Goal: Information Seeking & Learning: Learn about a topic

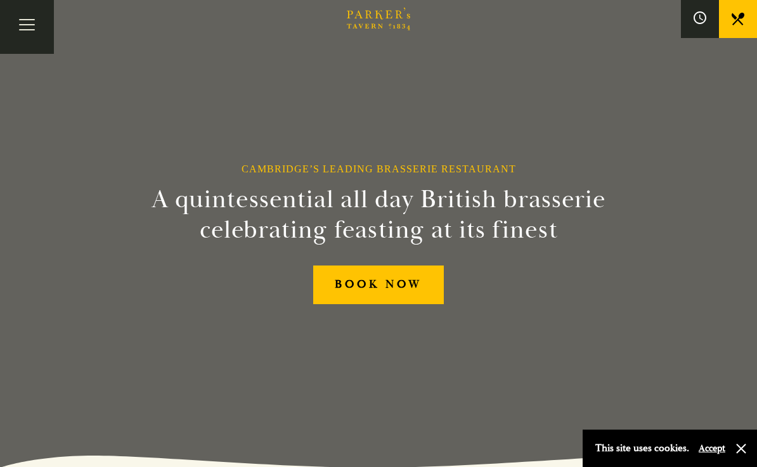
click at [31, 34] on button "Toggle navigation" at bounding box center [27, 27] width 54 height 54
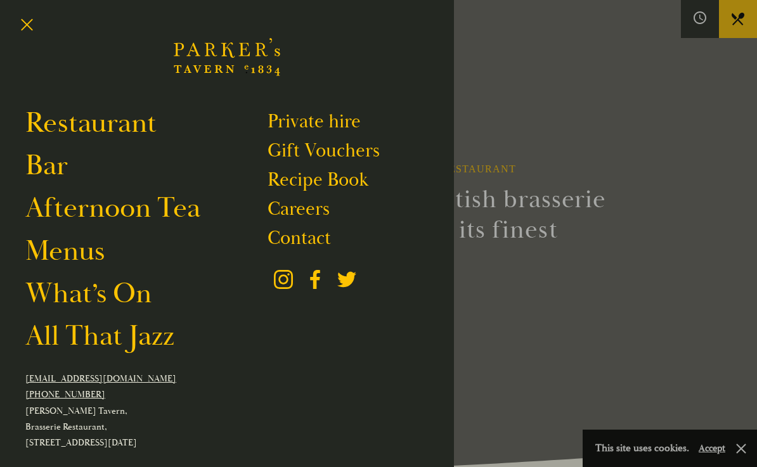
click at [72, 216] on link "Afternoon Tea" at bounding box center [112, 208] width 175 height 36
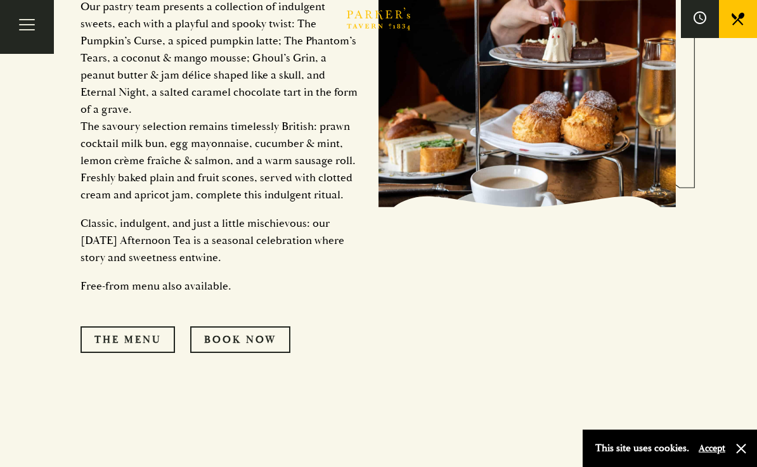
scroll to position [1548, 0]
click at [104, 354] on link "The Menu" at bounding box center [128, 340] width 95 height 27
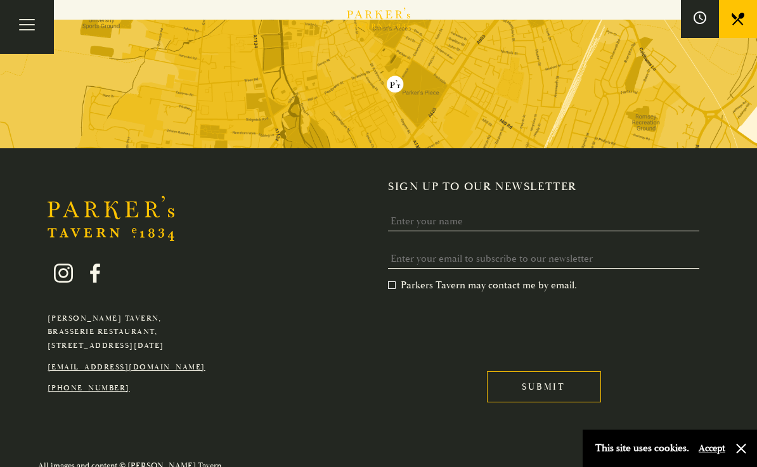
scroll to position [2448, 0]
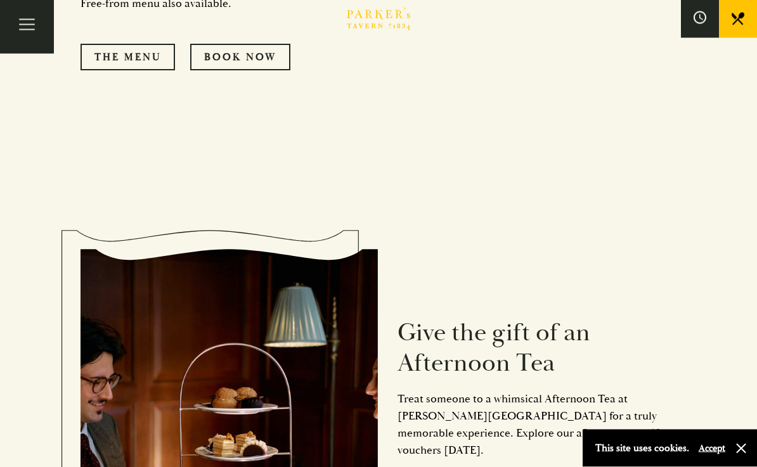
click at [29, 18] on button "Toggle navigation" at bounding box center [27, 27] width 54 height 54
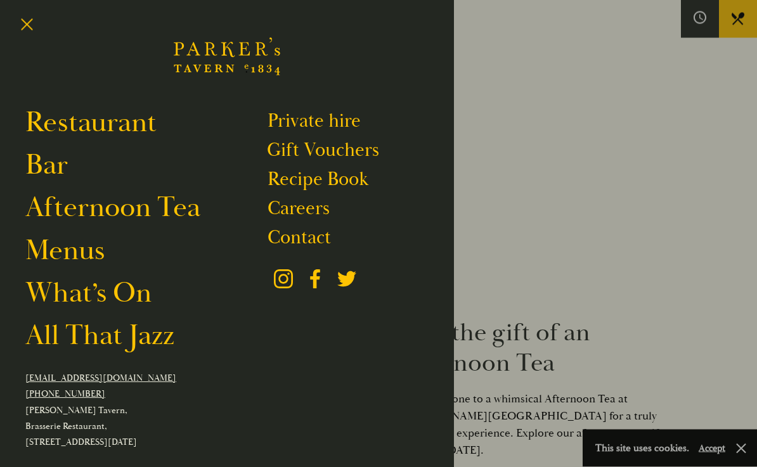
scroll to position [1831, 0]
click at [67, 341] on link "All That Jazz" at bounding box center [99, 336] width 149 height 36
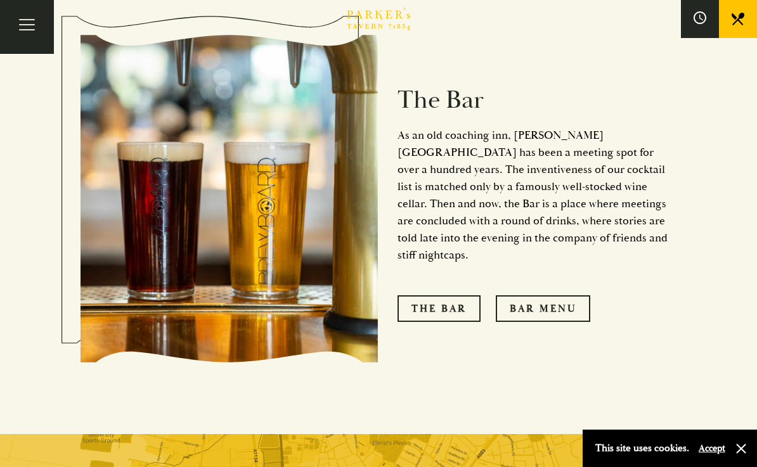
scroll to position [1021, 0]
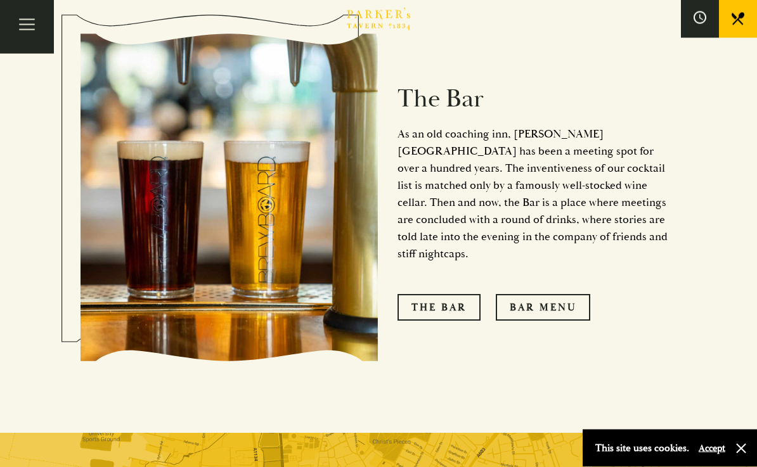
click at [573, 295] on link "Bar Menu" at bounding box center [543, 308] width 95 height 27
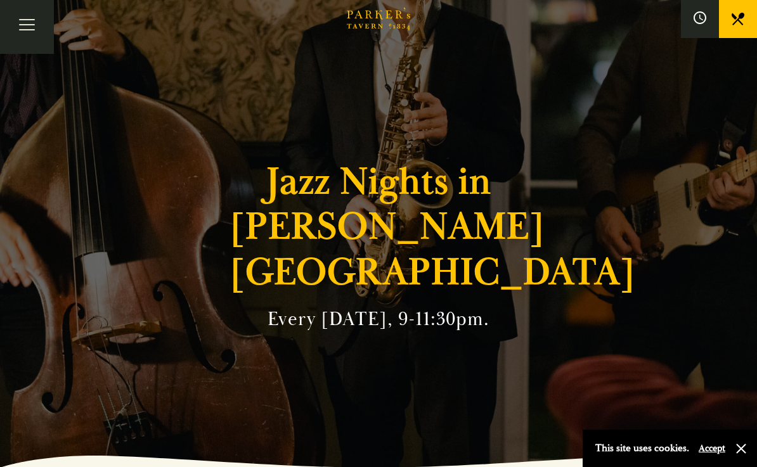
scroll to position [1356, 0]
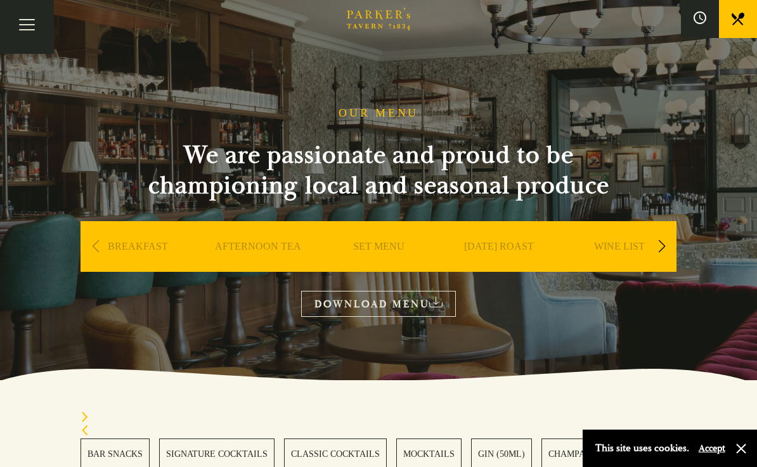
click at [31, 22] on button "Toggle navigation" at bounding box center [27, 27] width 54 height 54
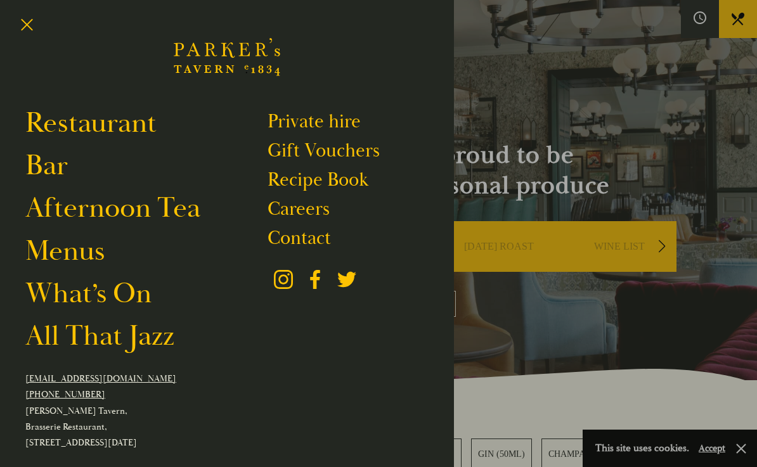
click at [69, 341] on link "All That Jazz" at bounding box center [99, 336] width 149 height 36
click at [132, 351] on link "All That Jazz" at bounding box center [99, 336] width 149 height 36
click at [162, 354] on link "All That Jazz" at bounding box center [99, 336] width 149 height 36
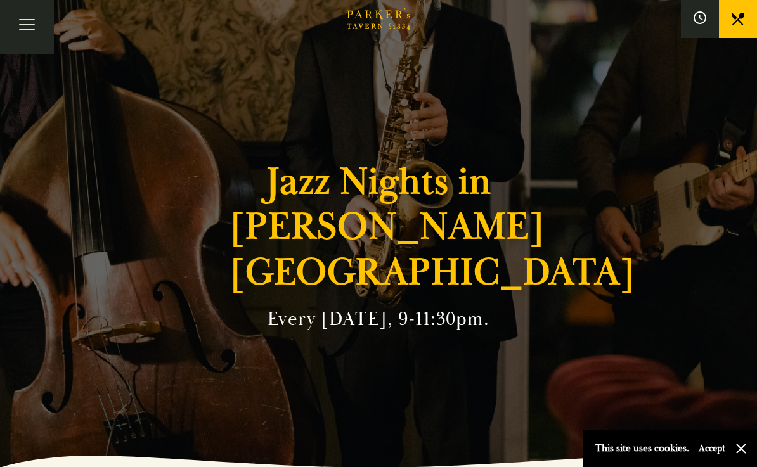
click at [33, 26] on button "Toggle navigation" at bounding box center [27, 27] width 54 height 54
